Goal: Task Accomplishment & Management: Manage account settings

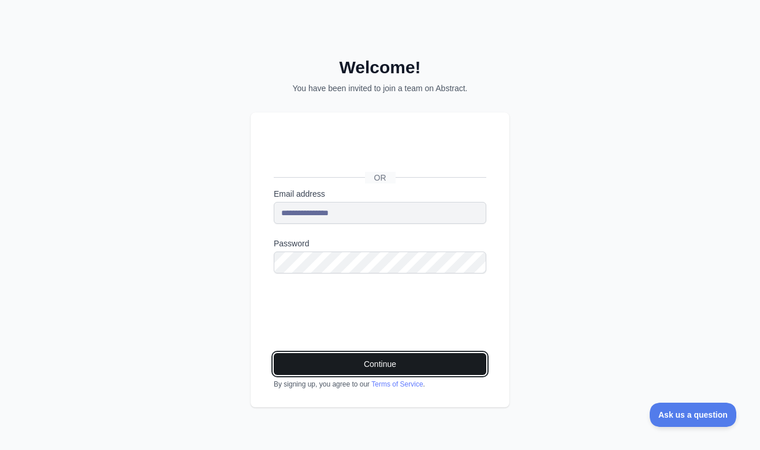
click at [380, 364] on button "Continue" at bounding box center [380, 364] width 212 height 22
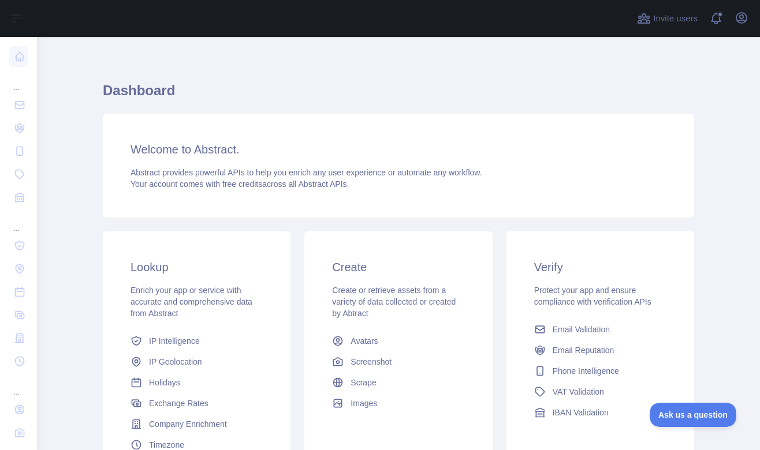
click at [454, 74] on div "Dashboard Welcome to Abstract. Abstract provides powerful APIs to help you enri…" at bounding box center [398, 278] width 591 height 441
click at [740, 17] on icon "button" at bounding box center [741, 18] width 10 height 10
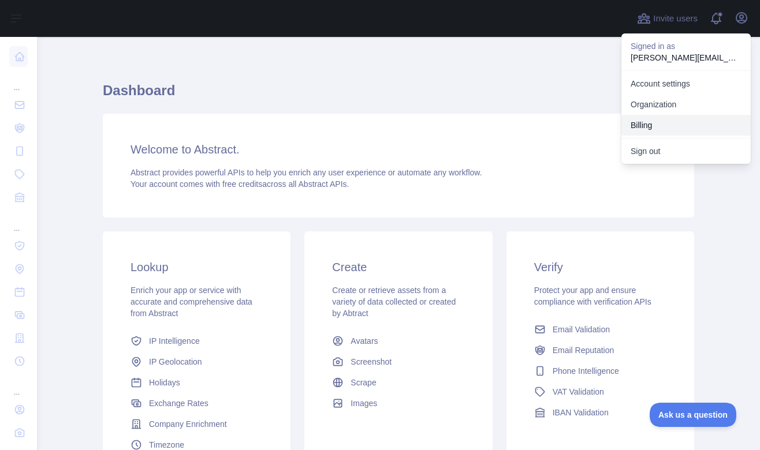
click at [676, 124] on button "Billing" at bounding box center [685, 125] width 129 height 21
